Goal: Information Seeking & Learning: Learn about a topic

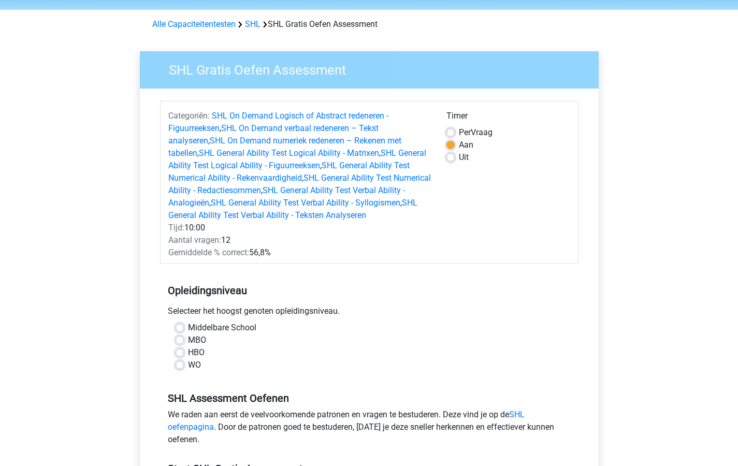
scroll to position [85, 0]
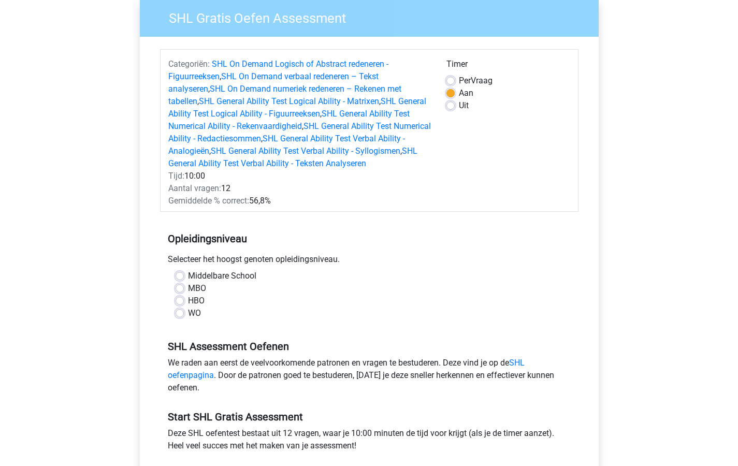
click at [188, 299] on label "HBO" at bounding box center [196, 301] width 17 height 12
click at [180, 299] on input "HBO" at bounding box center [180, 300] width 8 height 10
radio input "true"
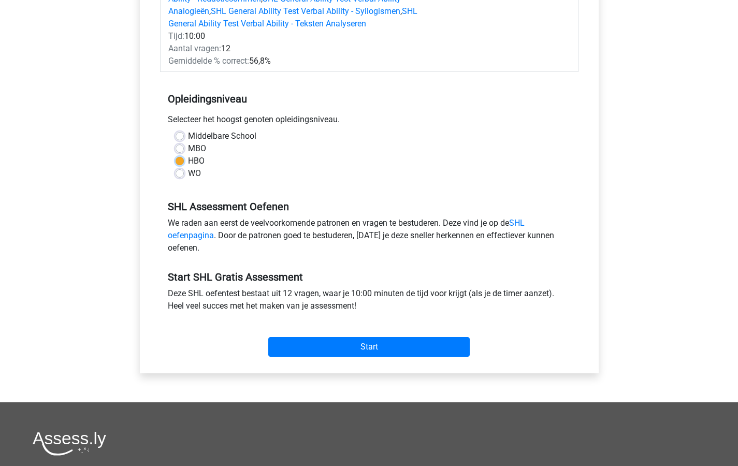
scroll to position [288, 0]
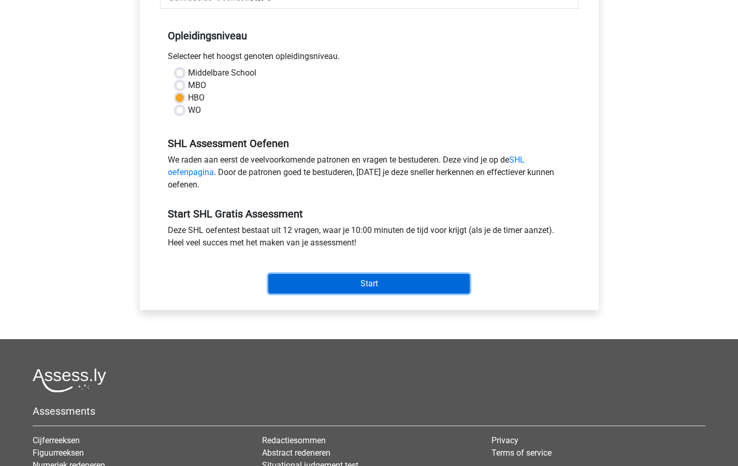
click at [366, 279] on input "Start" at bounding box center [368, 284] width 201 height 20
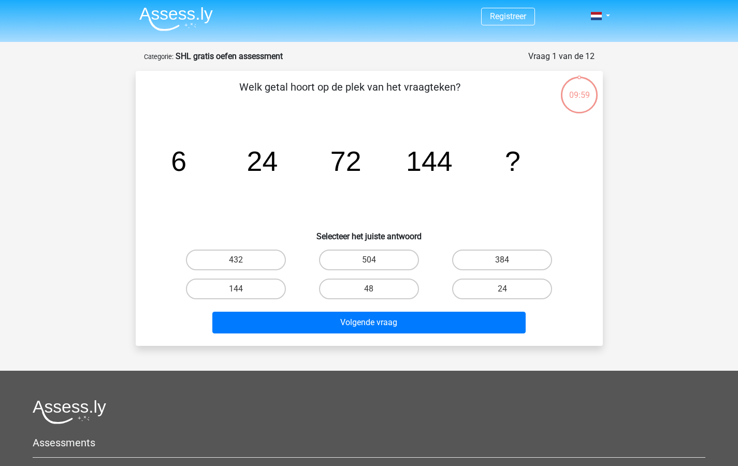
scroll to position [2, 0]
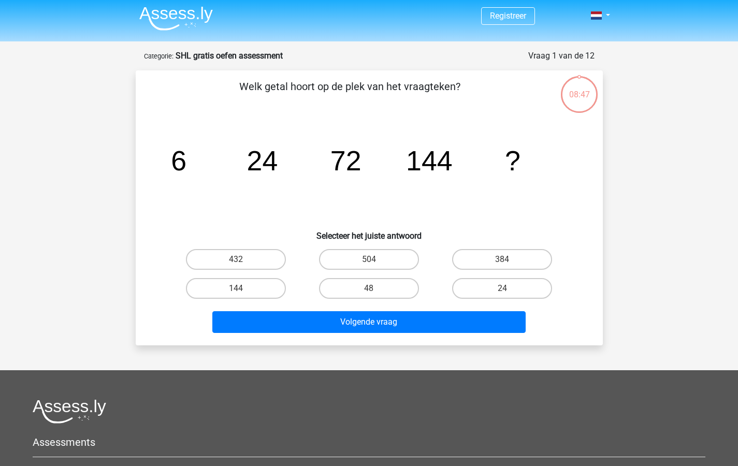
click at [518, 157] on tspan "?" at bounding box center [513, 160] width 16 height 31
click at [239, 288] on input "144" at bounding box center [239, 291] width 7 height 7
radio input "true"
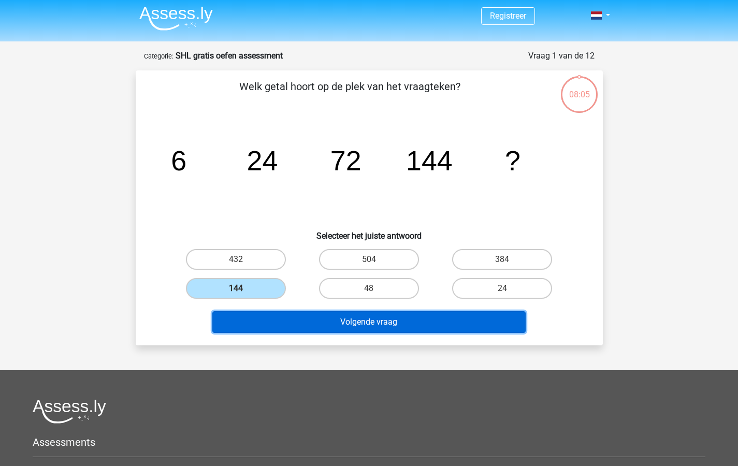
click at [367, 318] on button "Volgende vraag" at bounding box center [368, 322] width 313 height 22
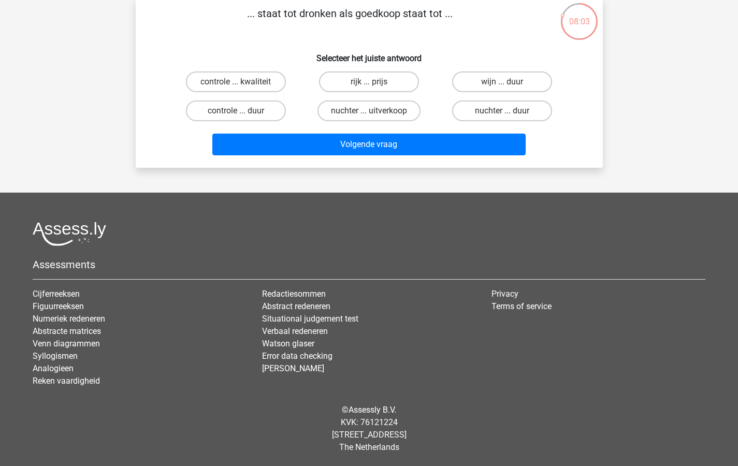
scroll to position [0, 0]
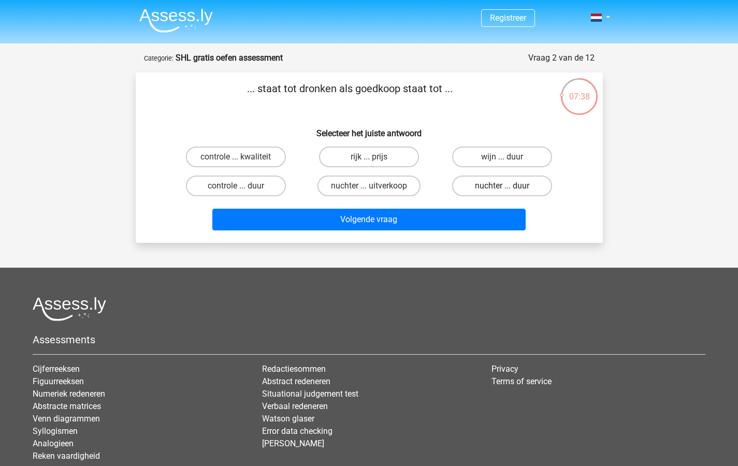
click at [481, 181] on label "nuchter ... duur" at bounding box center [502, 186] width 100 height 21
click at [502, 186] on input "nuchter ... duur" at bounding box center [505, 189] width 7 height 7
radio input "true"
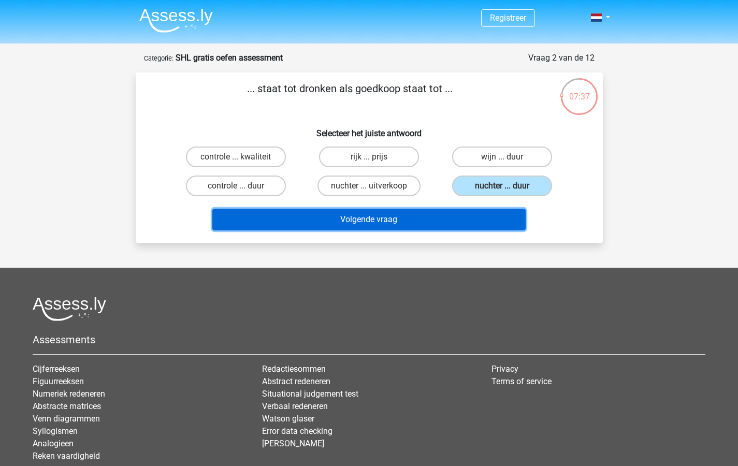
click at [355, 219] on button "Volgende vraag" at bounding box center [368, 220] width 313 height 22
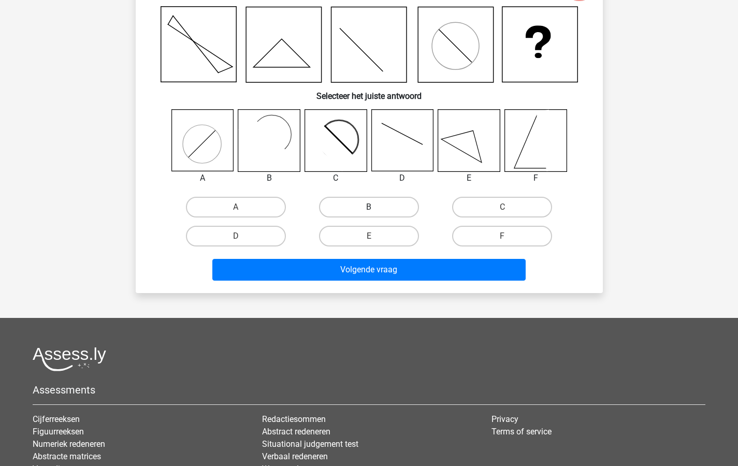
scroll to position [28, 0]
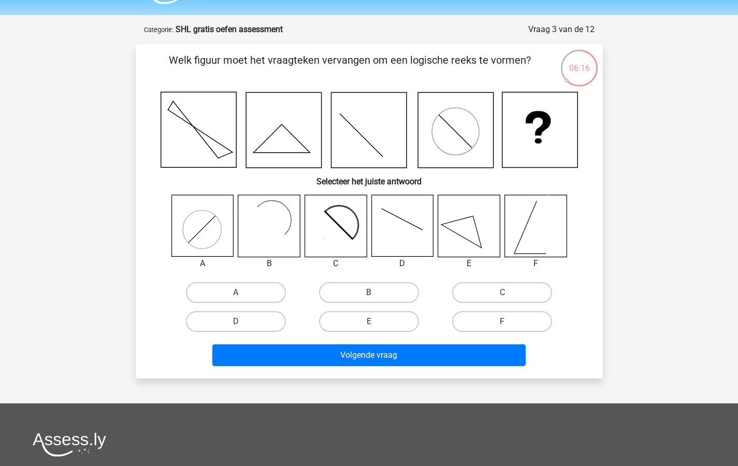
click at [274, 215] on rect at bounding box center [269, 226] width 62 height 62
click at [364, 294] on label "B" at bounding box center [369, 292] width 100 height 21
click at [369, 294] on input "B" at bounding box center [372, 296] width 7 height 7
radio input "true"
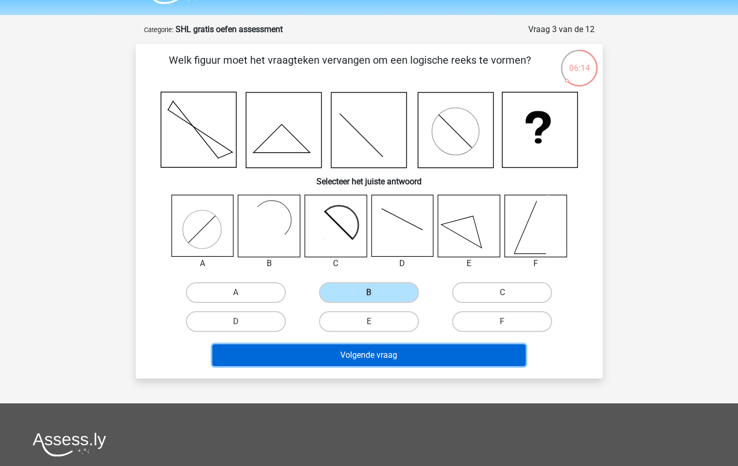
click at [382, 352] on button "Volgende vraag" at bounding box center [368, 355] width 313 height 22
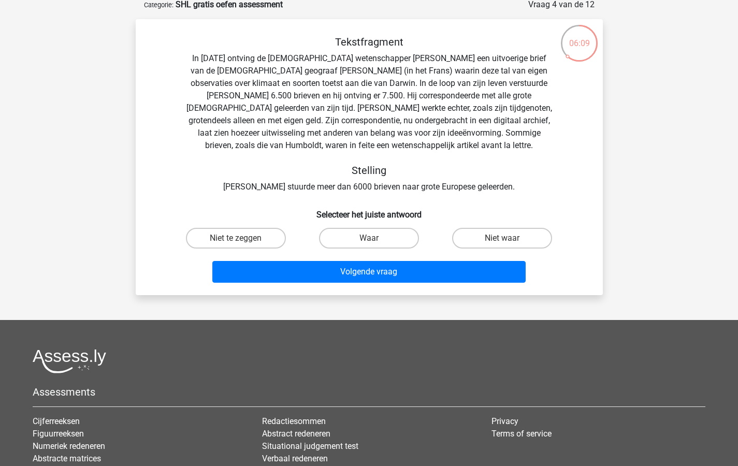
scroll to position [54, 0]
click at [499, 237] on label "Niet waar" at bounding box center [502, 237] width 100 height 21
click at [502, 238] on input "Niet waar" at bounding box center [505, 241] width 7 height 7
radio input "true"
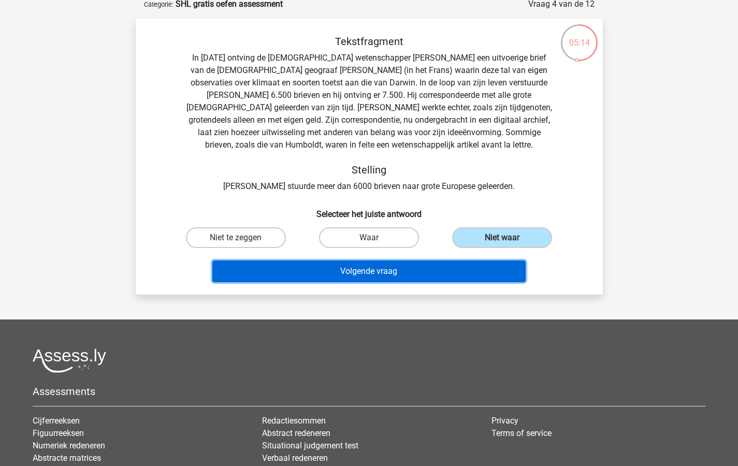
click at [354, 271] on button "Volgende vraag" at bounding box center [368, 271] width 313 height 22
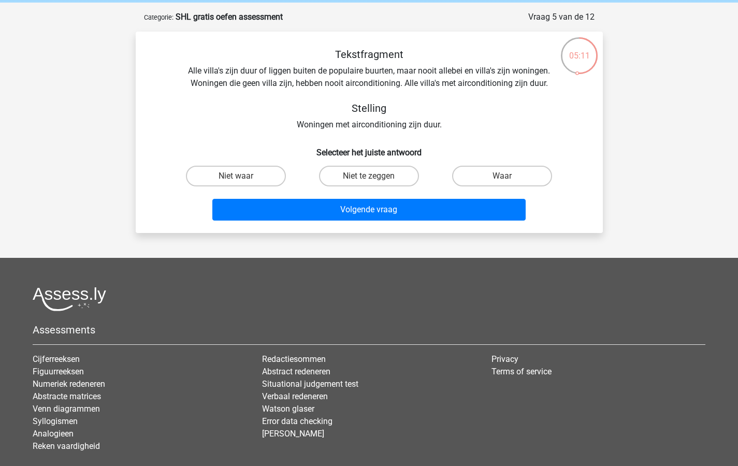
scroll to position [0, 0]
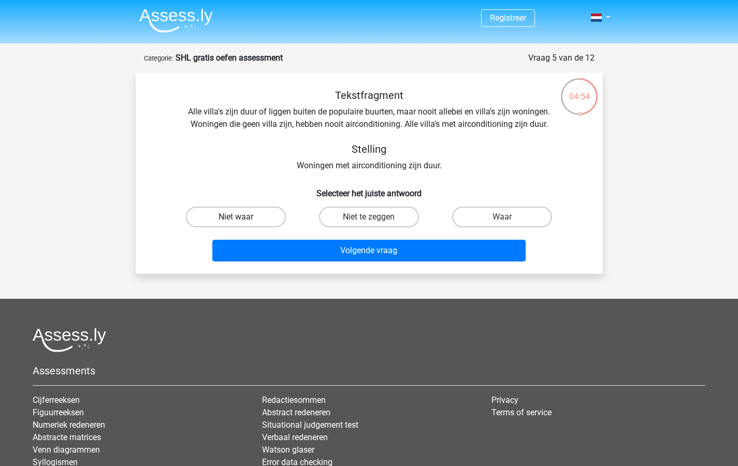
click at [251, 215] on label "Niet waar" at bounding box center [236, 217] width 100 height 21
click at [242, 217] on input "Niet waar" at bounding box center [239, 220] width 7 height 7
radio input "true"
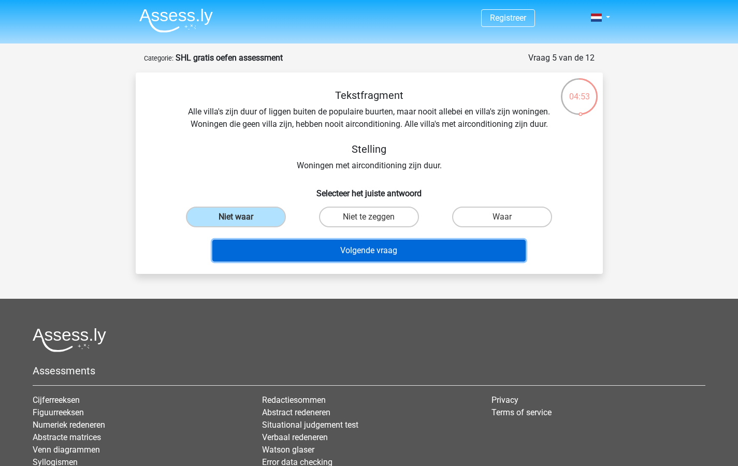
click at [375, 249] on button "Volgende vraag" at bounding box center [368, 251] width 313 height 22
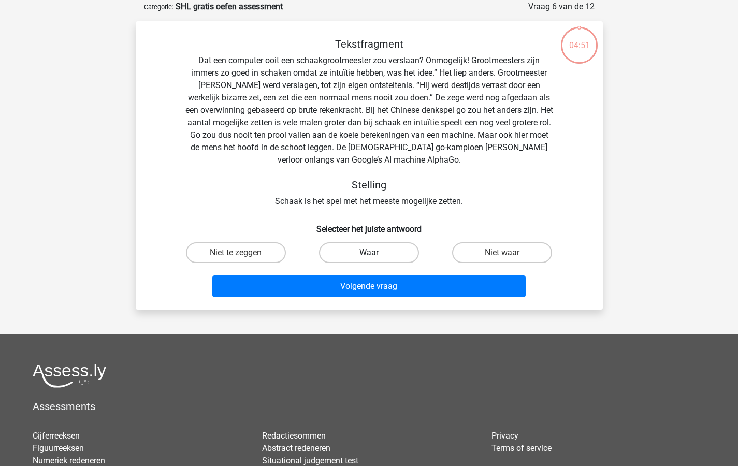
scroll to position [52, 0]
click at [366, 250] on label "Waar" at bounding box center [369, 252] width 100 height 21
click at [369, 252] on input "Waar" at bounding box center [372, 255] width 7 height 7
radio input "true"
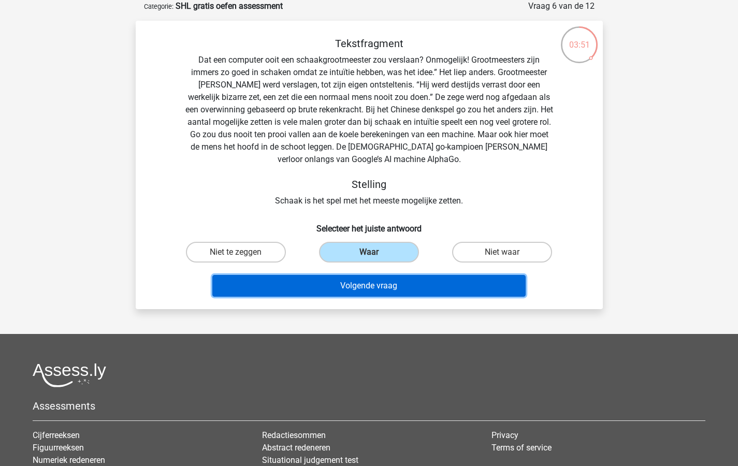
click at [372, 287] on button "Volgende vraag" at bounding box center [368, 286] width 313 height 22
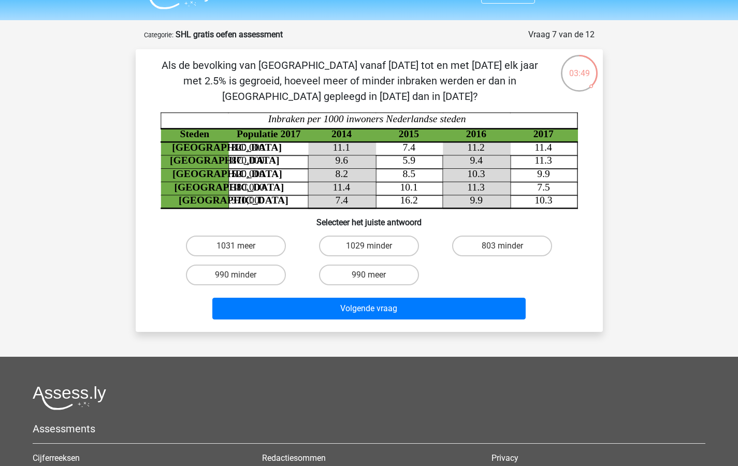
scroll to position [3, 0]
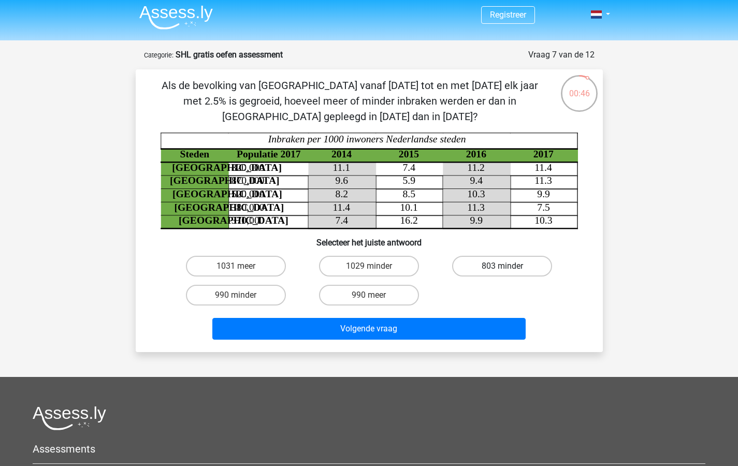
click at [492, 266] on label "803 minder" at bounding box center [502, 266] width 100 height 21
click at [502, 266] on input "803 minder" at bounding box center [505, 269] width 7 height 7
radio input "true"
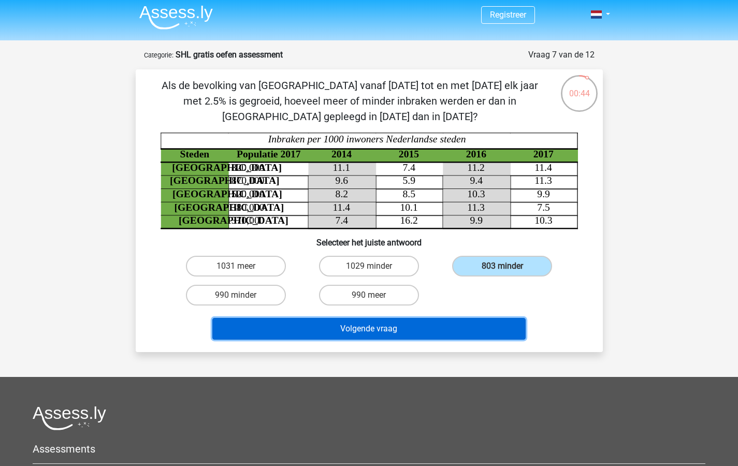
click at [359, 326] on button "Volgende vraag" at bounding box center [368, 329] width 313 height 22
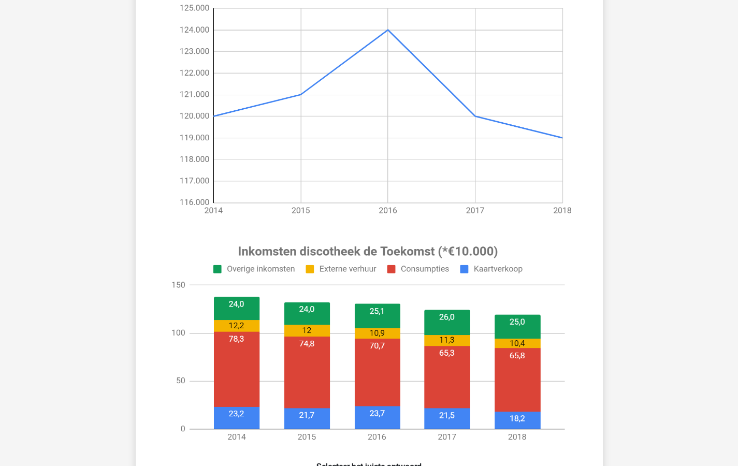
scroll to position [152, 0]
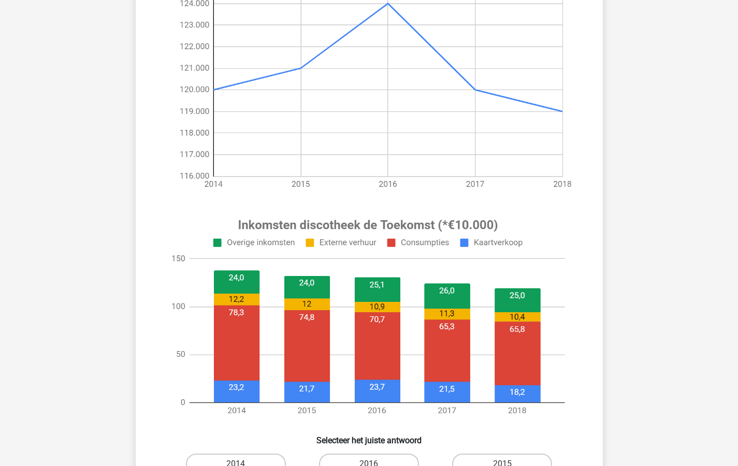
scroll to position [233, 0]
